Goal: Information Seeking & Learning: Learn about a topic

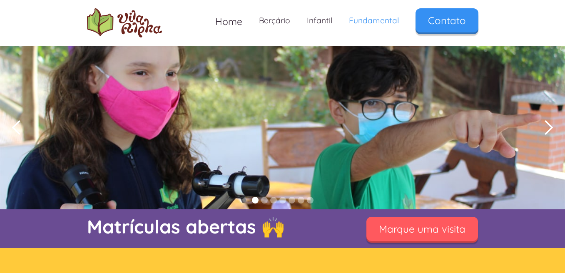
scroll to position [208, 0]
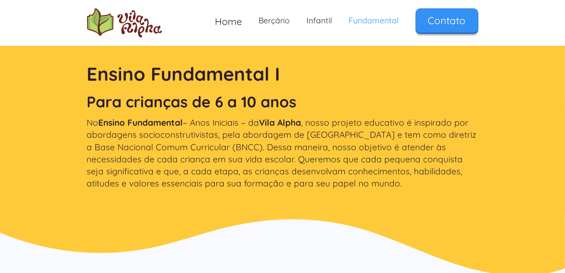
click at [330, 186] on p "No Ensino Fundamental – Anos Iniciais – da Vila Alpha , nosso projeto educativo…" at bounding box center [282, 152] width 391 height 73
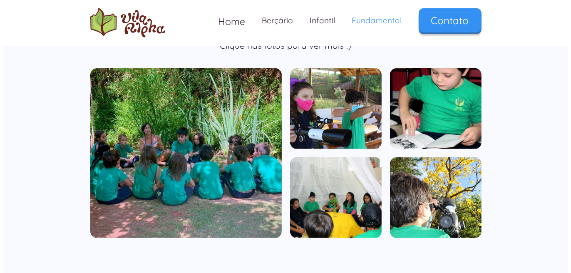
scroll to position [499, 0]
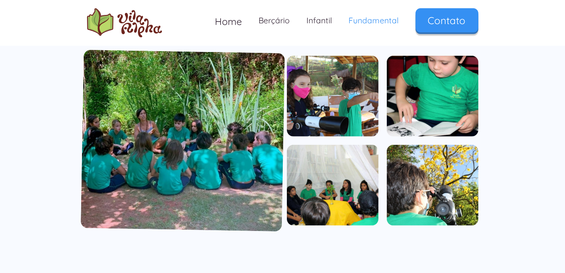
click at [169, 131] on img "open lightbox" at bounding box center [182, 140] width 204 height 181
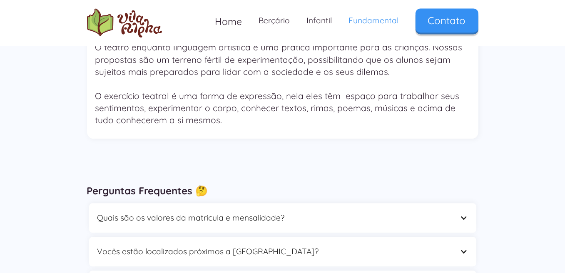
scroll to position [2413, 0]
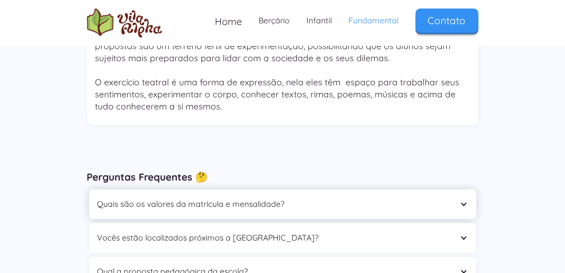
click at [459, 189] on div "Quais são os valores da matrícula e mensalidade?" at bounding box center [282, 204] width 387 height 30
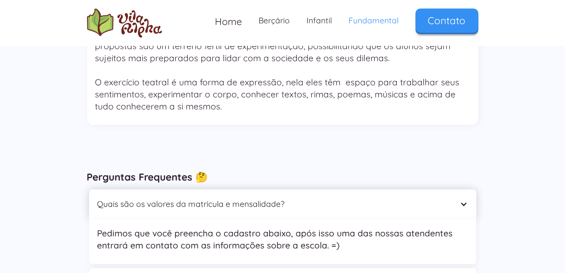
click at [459, 189] on div "Quais são os valores da matrícula e mensalidade?" at bounding box center [282, 204] width 387 height 30
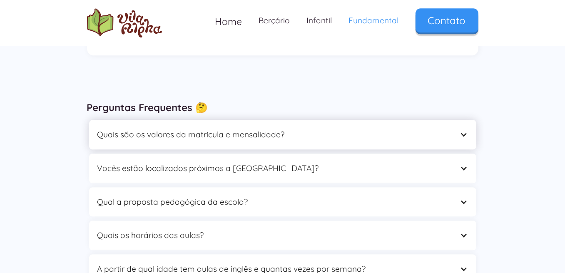
scroll to position [2496, 0]
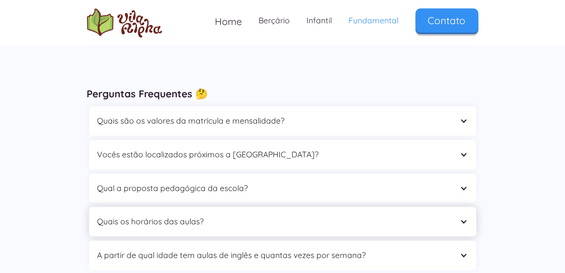
click at [439, 215] on div "Quais os horários das aulas?" at bounding box center [274, 221] width 354 height 13
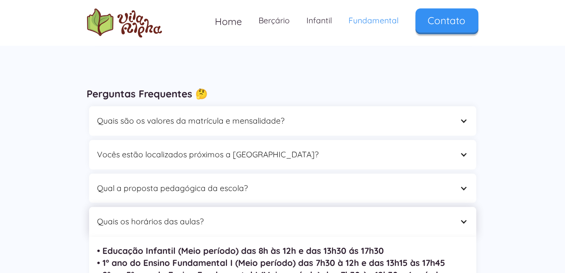
click at [439, 215] on div "Quais os horários das aulas?" at bounding box center [274, 221] width 354 height 13
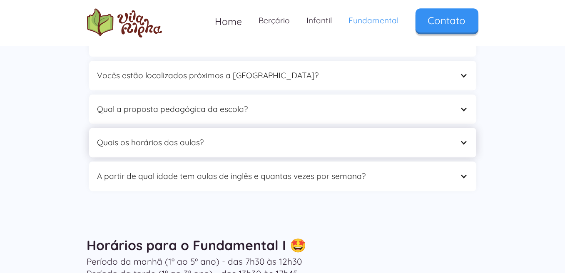
scroll to position [2580, 0]
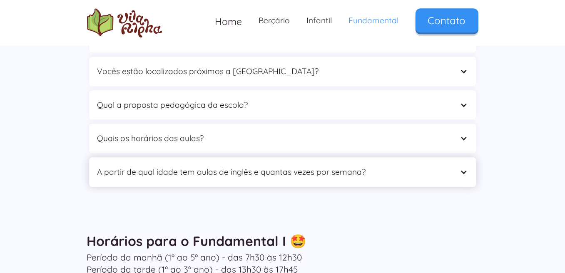
click at [437, 166] on div "A partir de qual idade tem aulas de inglês e quantas vezes por semana?" at bounding box center [274, 172] width 354 height 13
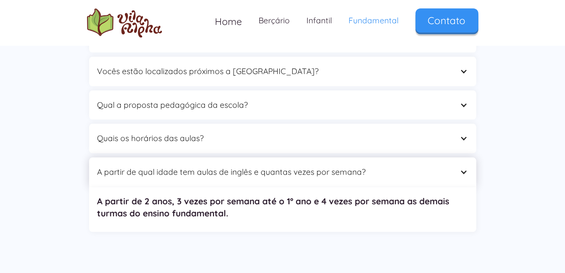
click at [437, 166] on div "A partir de qual idade tem aulas de inglês e quantas vezes por semana?" at bounding box center [274, 172] width 354 height 13
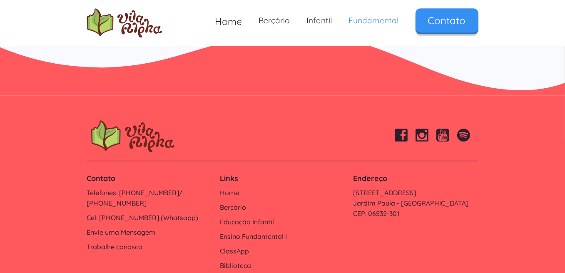
scroll to position [2931, 0]
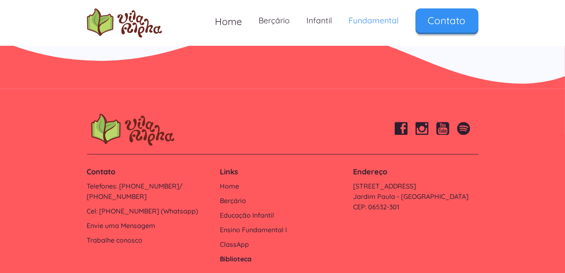
click at [234, 254] on link "Biblioteca" at bounding box center [282, 259] width 125 height 10
click at [129, 235] on link "Trabalhe conosco" at bounding box center [149, 240] width 125 height 10
click at [244, 239] on link "ClassApp" at bounding box center [282, 244] width 125 height 10
click at [230, 196] on link "Berçário" at bounding box center [282, 201] width 125 height 10
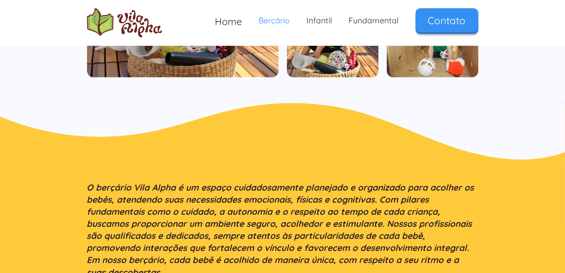
scroll to position [458, 0]
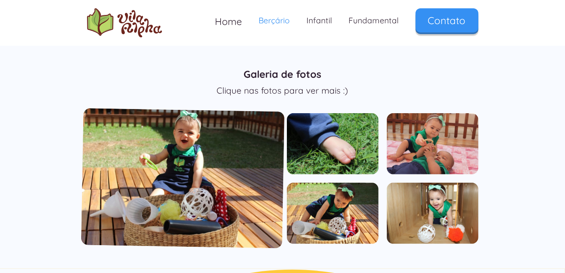
click at [221, 162] on img "open lightbox" at bounding box center [182, 178] width 203 height 140
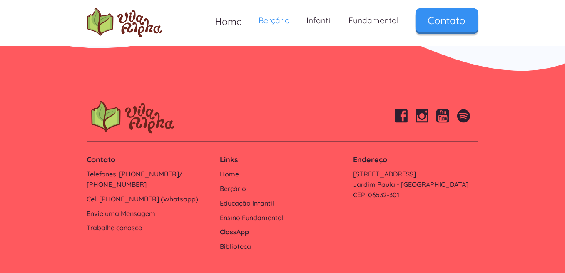
scroll to position [1771, 0]
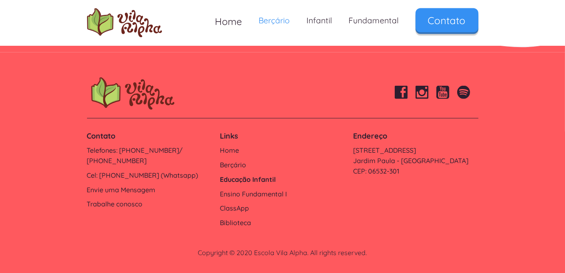
click at [228, 178] on link "Educação Infantil" at bounding box center [282, 179] width 125 height 10
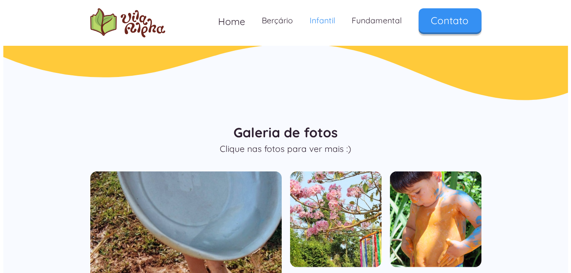
scroll to position [499, 0]
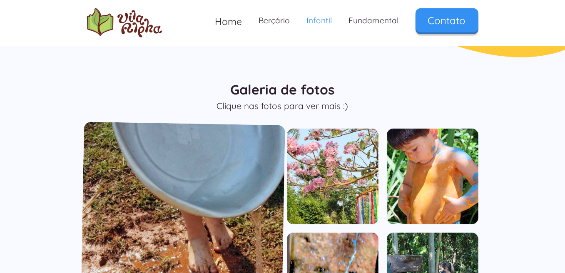
click at [190, 197] on img "open lightbox" at bounding box center [182, 228] width 205 height 213
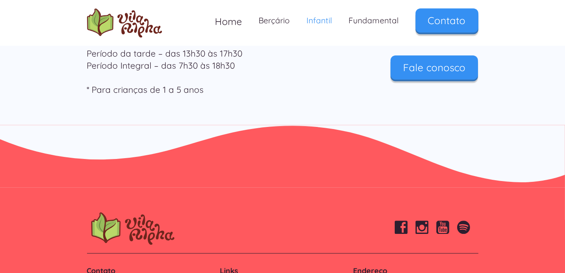
scroll to position [2593, 0]
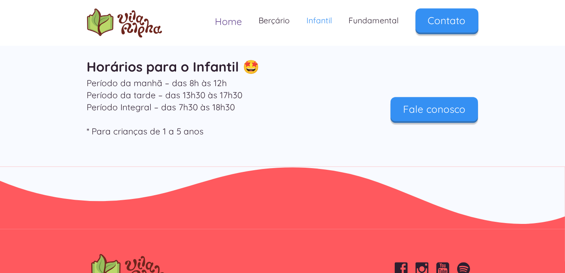
click at [228, 21] on span "Home" at bounding box center [228, 21] width 27 height 12
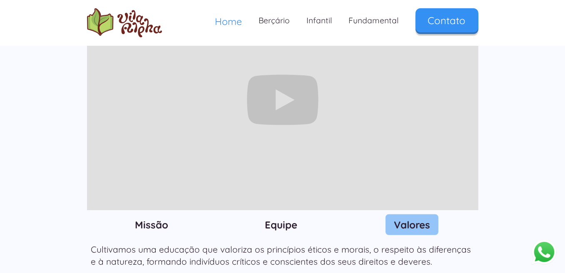
scroll to position [874, 0]
